Goal: Transaction & Acquisition: Book appointment/travel/reservation

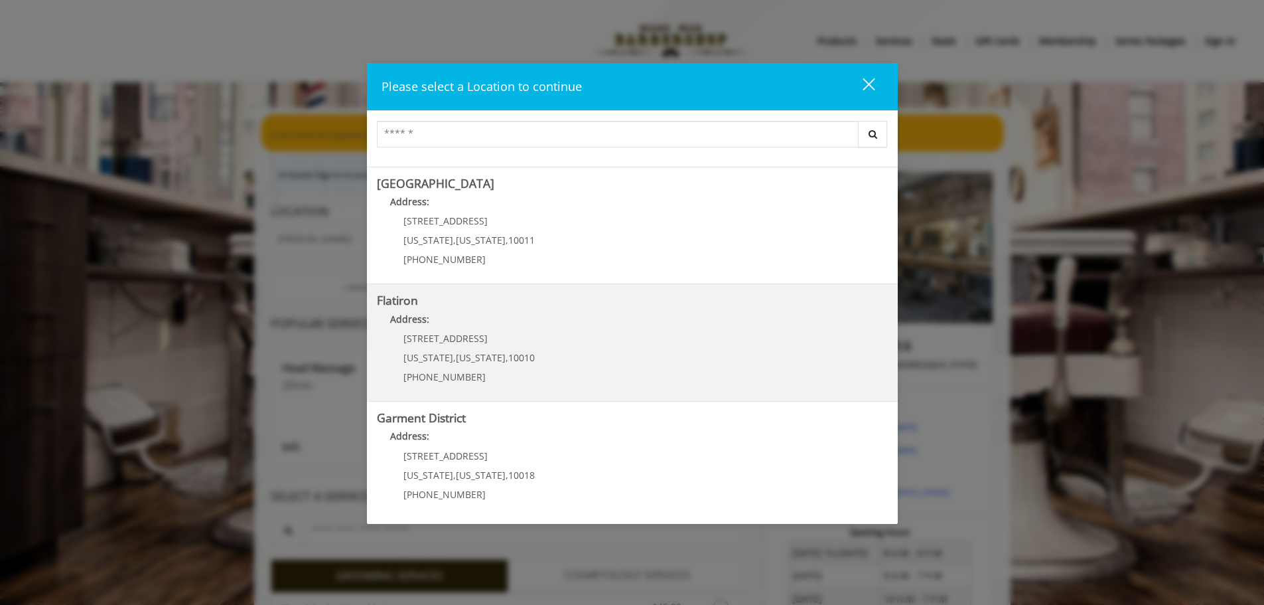
scroll to position [223, 0]
click at [571, 336] on "Flatiron Address: [STREET_ADDRESS][US_STATE][US_STATE] (917) 475-1765" at bounding box center [632, 341] width 511 height 97
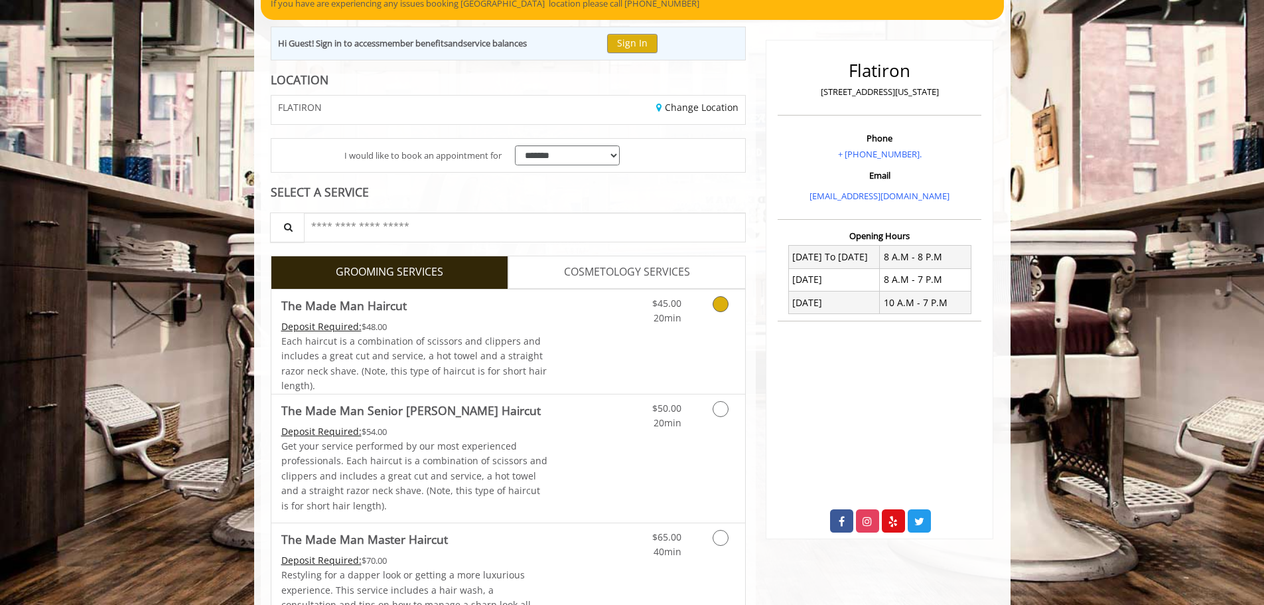
scroll to position [133, 0]
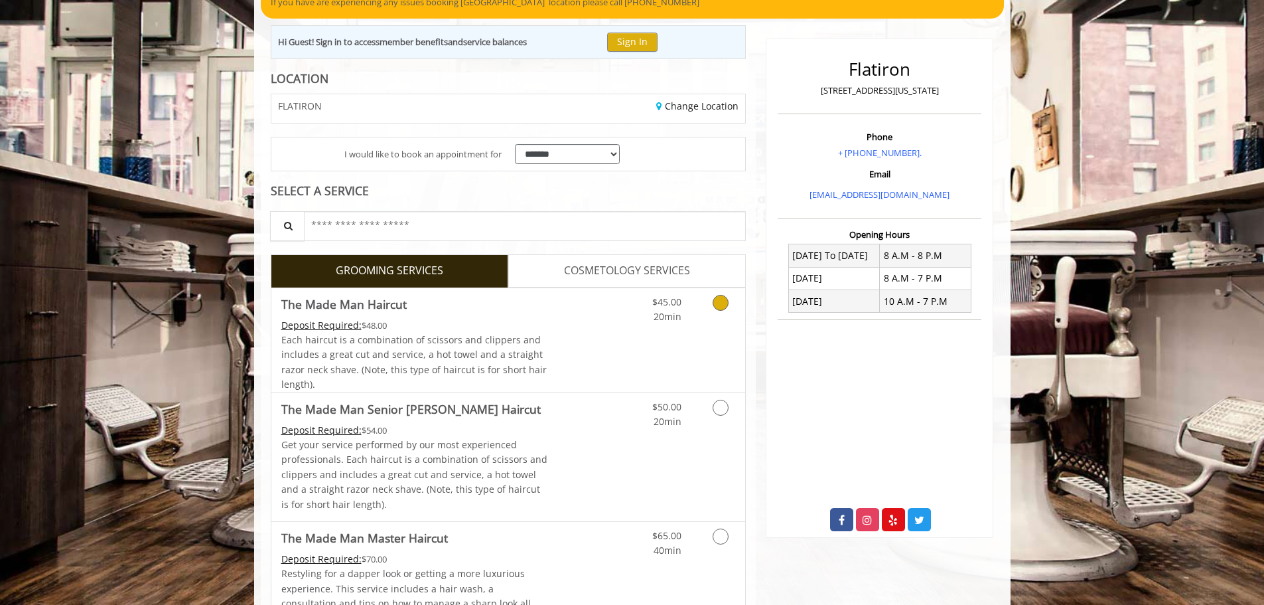
click at [411, 329] on div "Deposit Required: $48.00" at bounding box center [414, 325] width 267 height 15
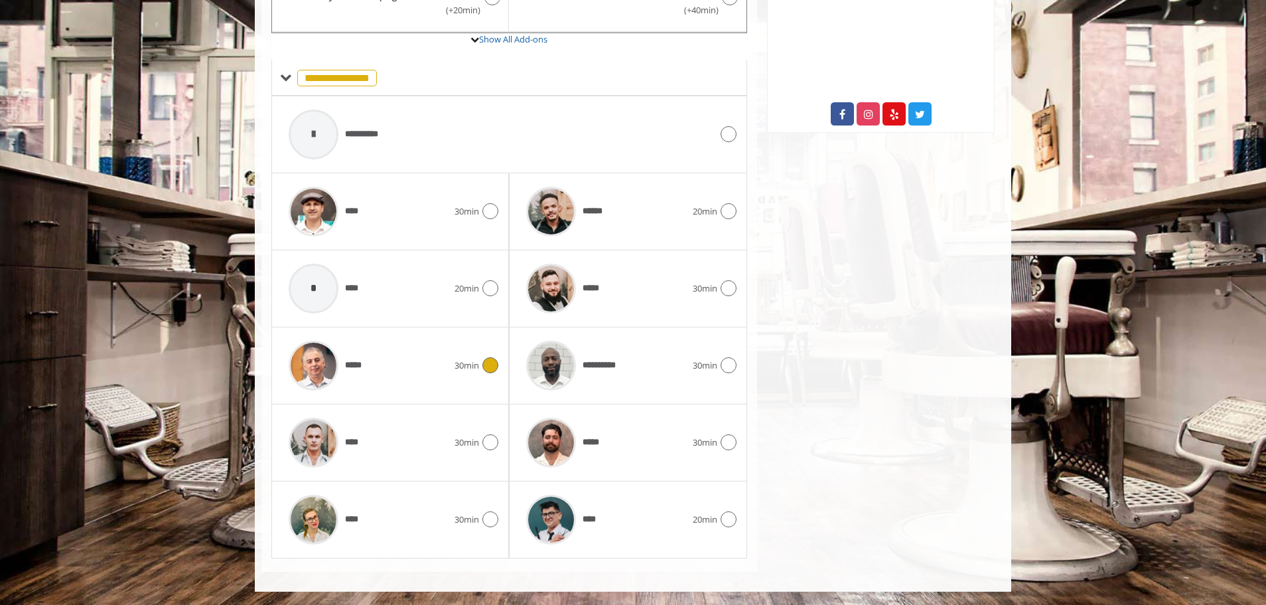
click at [396, 382] on div "*****" at bounding box center [368, 365] width 173 height 63
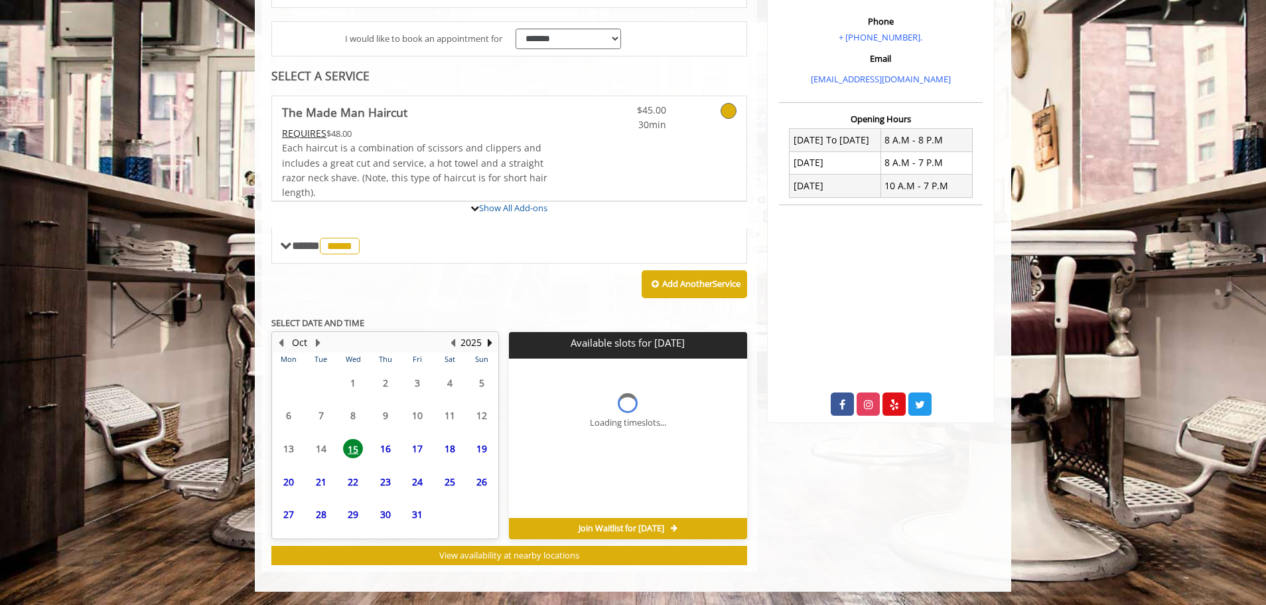
scroll to position [370, 0]
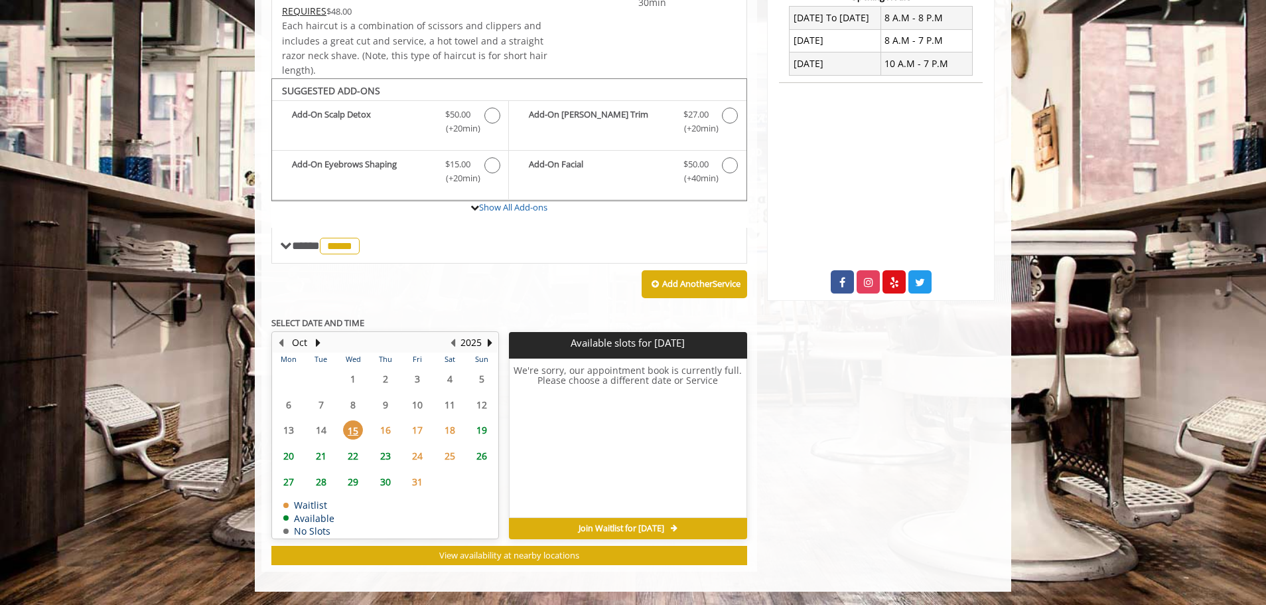
click at [425, 430] on span "17" at bounding box center [417, 429] width 20 height 19
click at [467, 428] on td "19" at bounding box center [482, 430] width 33 height 26
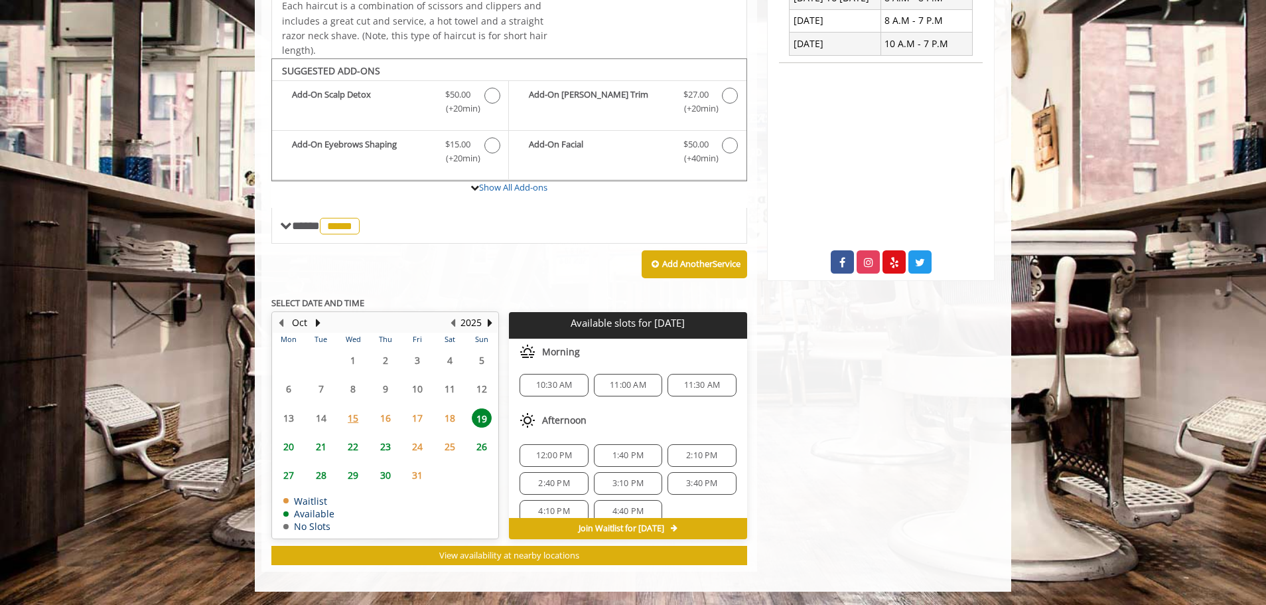
scroll to position [0, 0]
